Goal: Find specific page/section: Find specific page/section

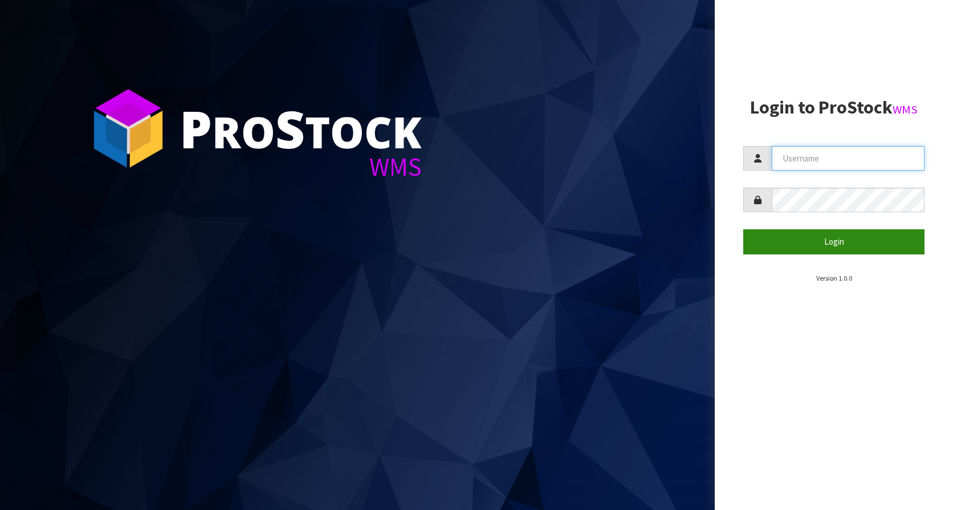
type input "KitchenAid"
click at [858, 242] on button "Login" at bounding box center [834, 241] width 181 height 25
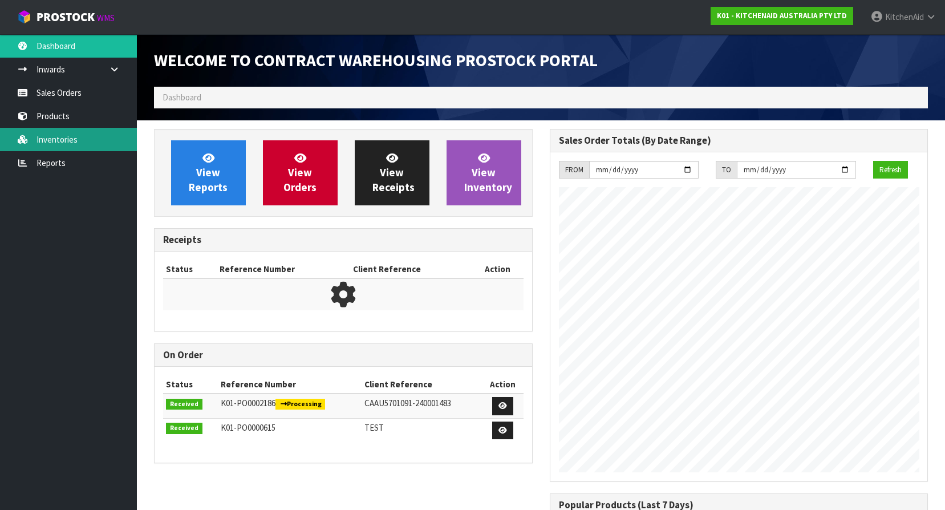
scroll to position [480, 395]
drag, startPoint x: 38, startPoint y: 136, endPoint x: 59, endPoint y: 130, distance: 21.3
click at [38, 135] on link "Inventories" at bounding box center [68, 139] width 137 height 23
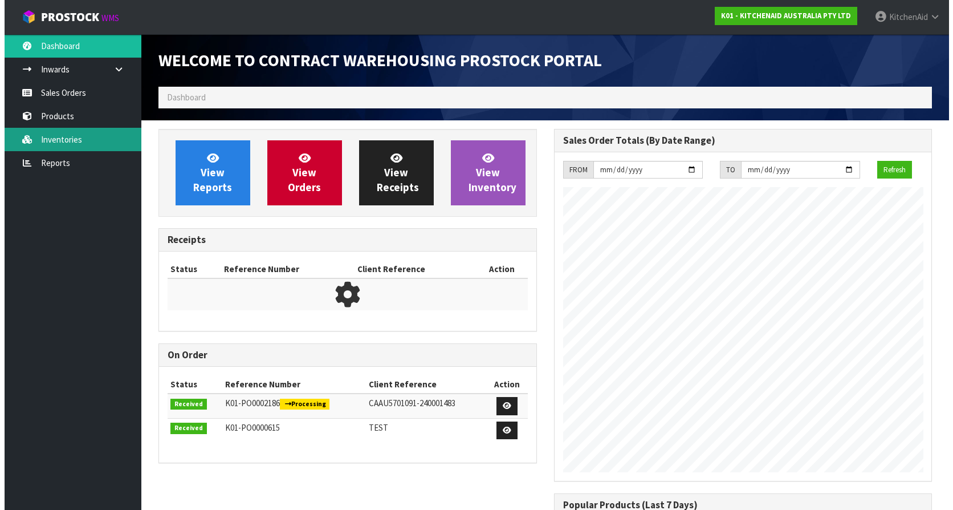
scroll to position [632, 395]
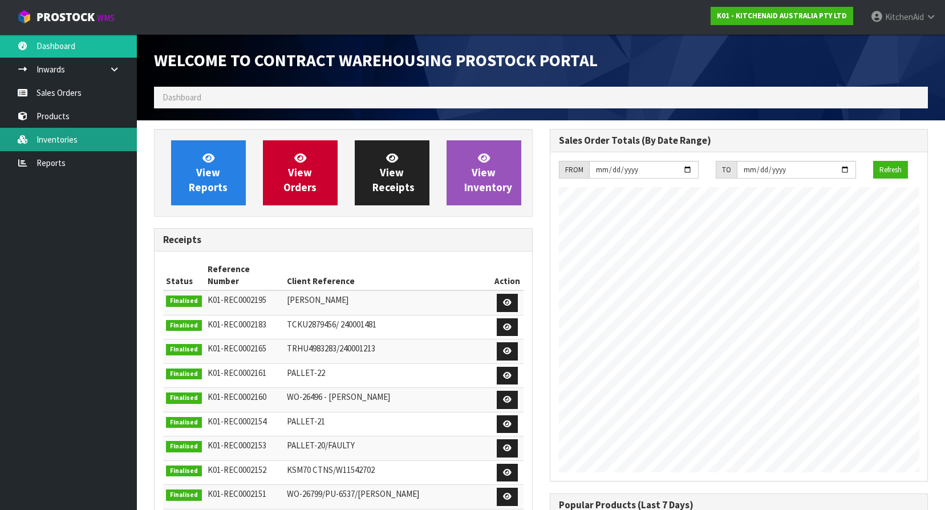
click at [59, 140] on link "Inventories" at bounding box center [68, 139] width 137 height 23
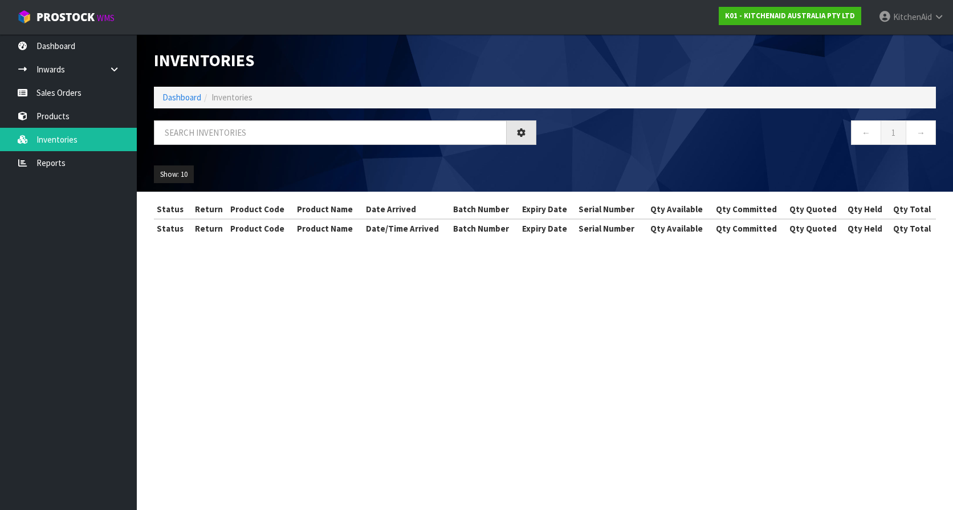
click at [218, 102] on span "Inventories" at bounding box center [232, 97] width 41 height 11
click at [219, 128] on input "text" at bounding box center [330, 132] width 353 height 25
paste input "5KEK1701AER"
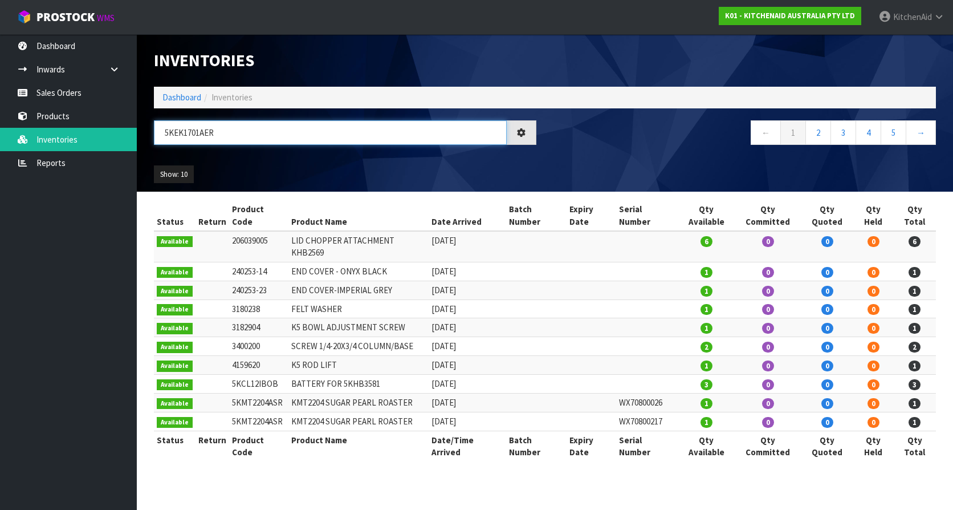
type input "5KEK1701AER"
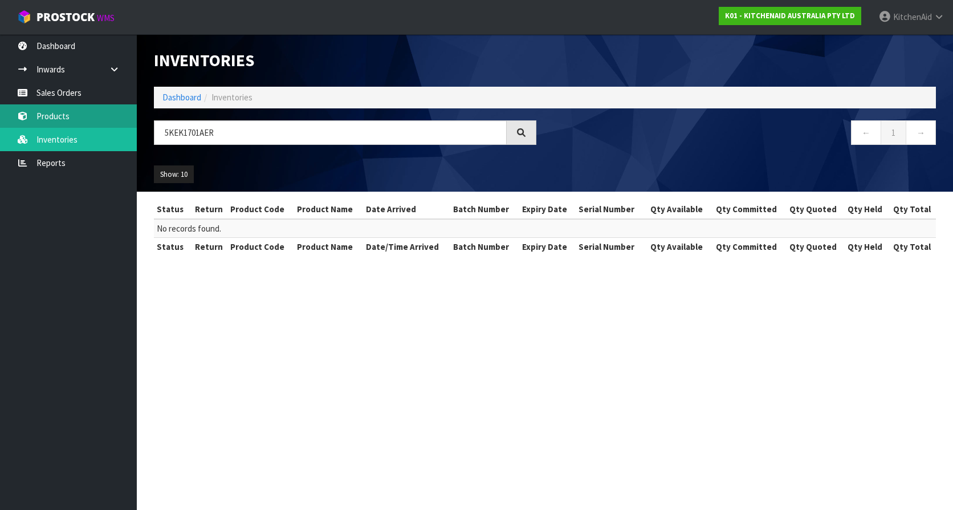
click at [67, 117] on link "Products" at bounding box center [68, 115] width 137 height 23
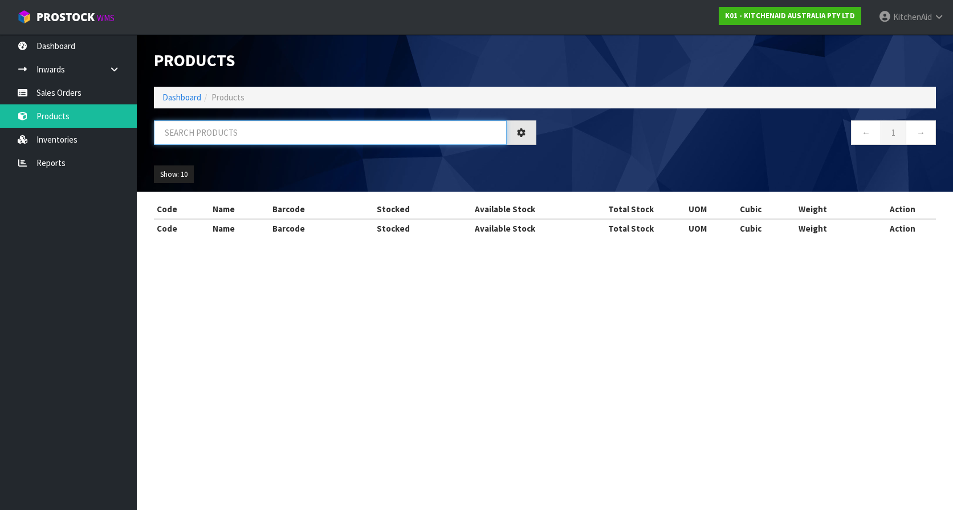
click at [221, 133] on input "text" at bounding box center [330, 132] width 353 height 25
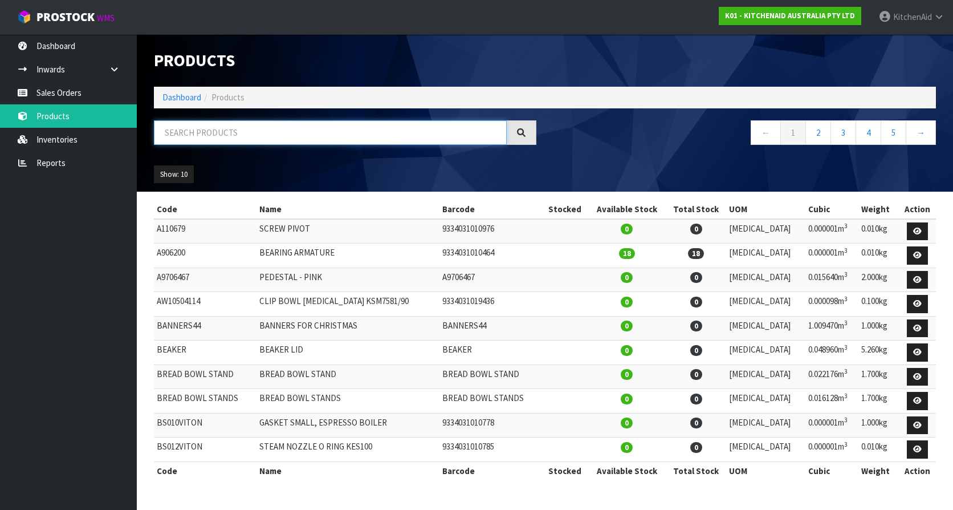
click at [221, 133] on input "text" at bounding box center [330, 132] width 353 height 25
paste input "5KEK1701AER"
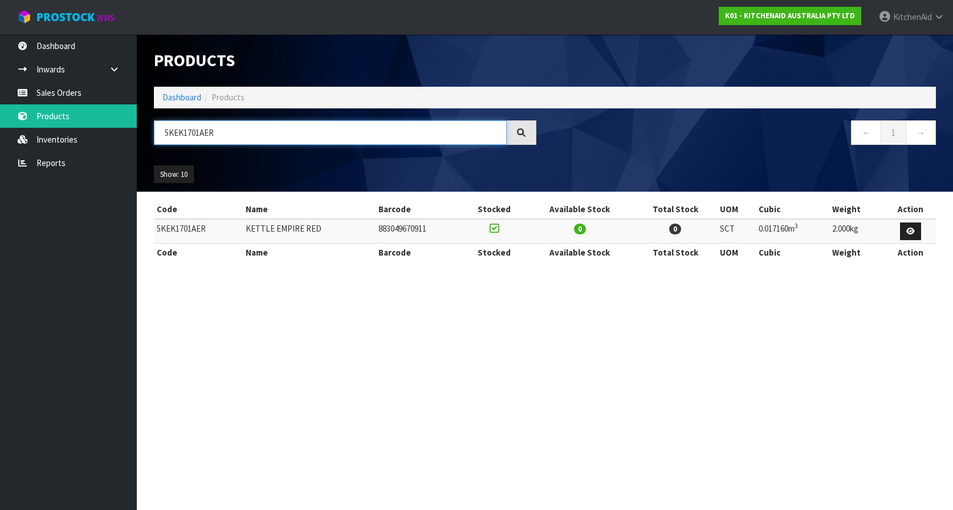
type input "5KEK1701AER"
click at [610, 160] on div "Show: 10 5 10 25 50" at bounding box center [545, 174] width 800 height 35
